Goal: Find specific page/section

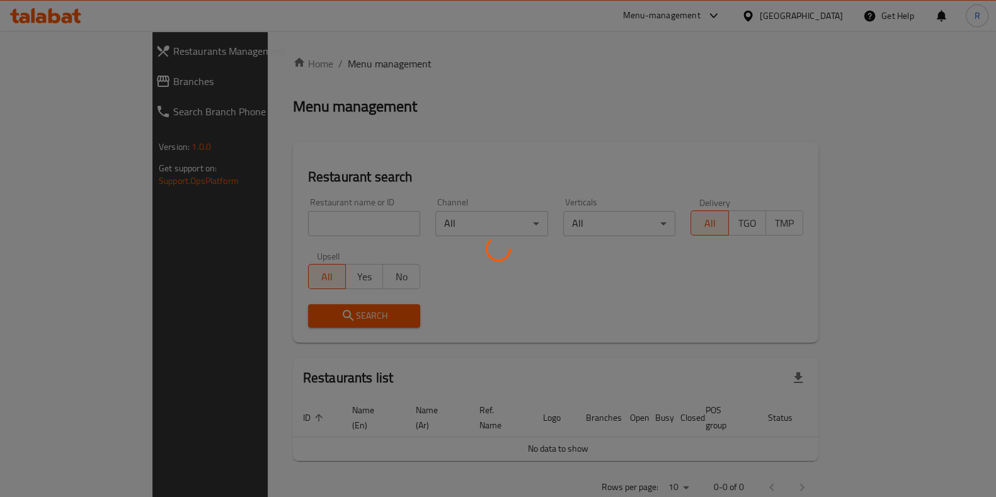
click at [287, 219] on div at bounding box center [498, 248] width 996 height 497
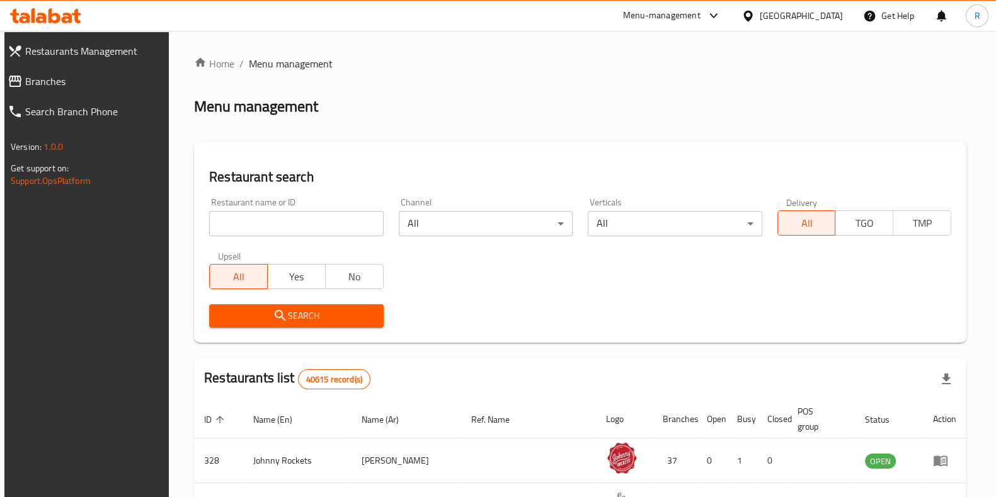
click at [275, 226] on input "search" at bounding box center [296, 223] width 174 height 25
type input "peppers"
click at [312, 317] on span "Search" at bounding box center [296, 316] width 154 height 16
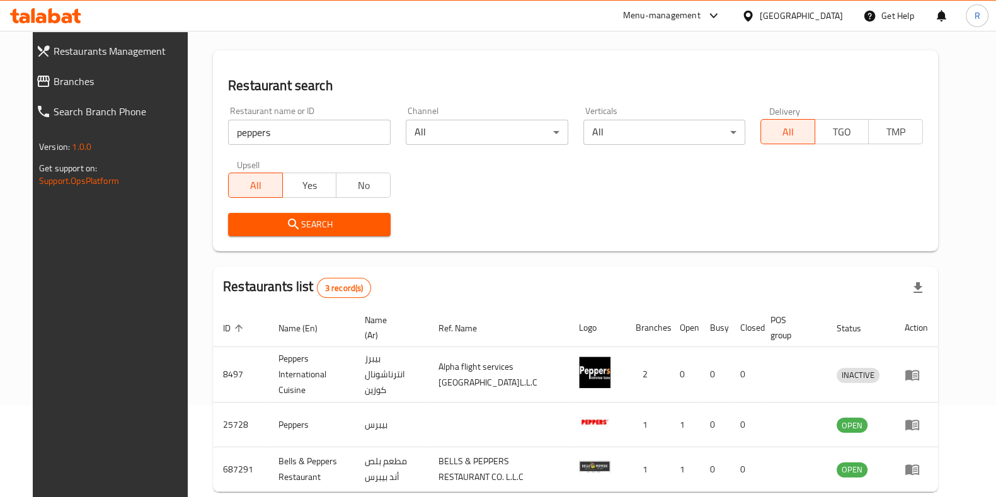
scroll to position [144, 0]
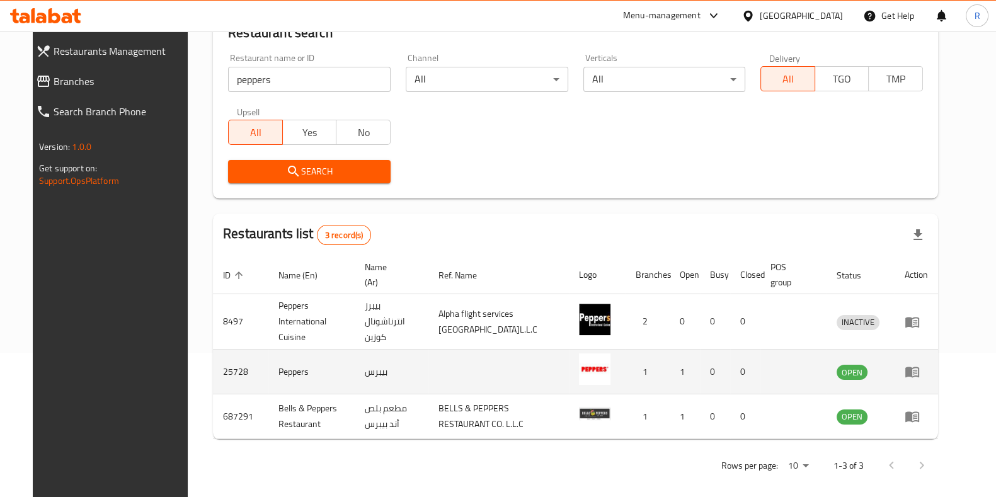
click at [268, 364] on td "Peppers" at bounding box center [311, 372] width 86 height 45
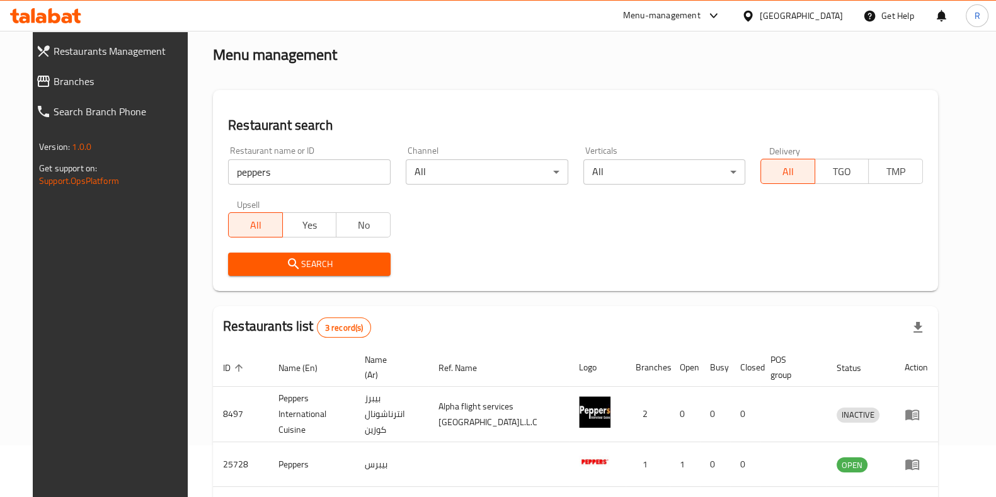
scroll to position [0, 0]
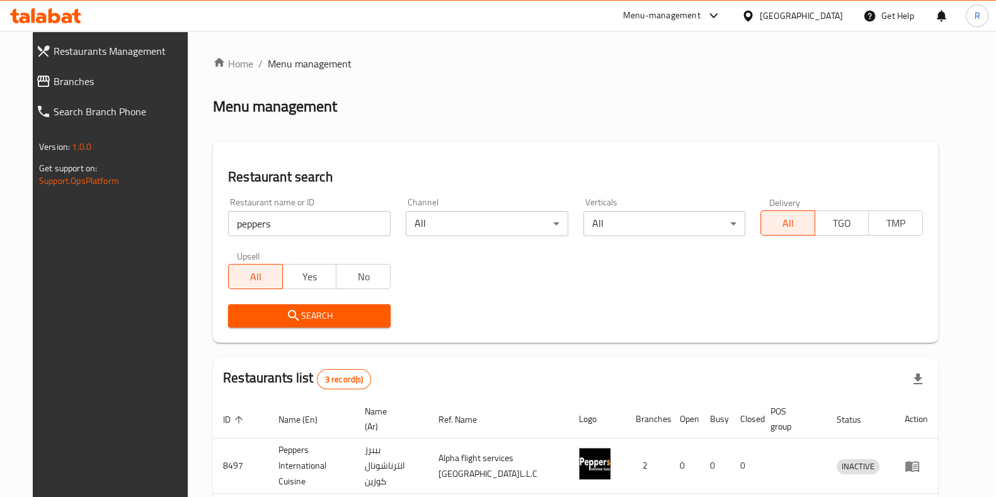
click at [715, 11] on icon at bounding box center [713, 15] width 15 height 15
click at [599, 135] on div "Restaurant-Management" at bounding box center [594, 139] width 99 height 14
